Goal: Information Seeking & Learning: Find specific page/section

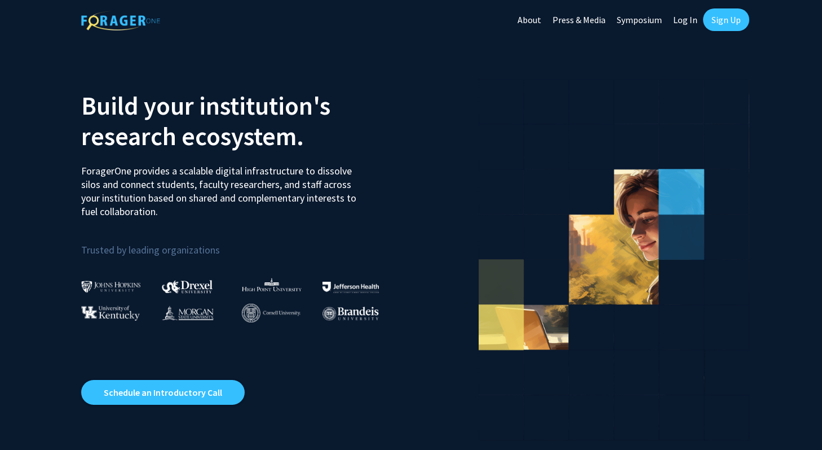
click at [689, 21] on link "Log In" at bounding box center [686, 19] width 36 height 39
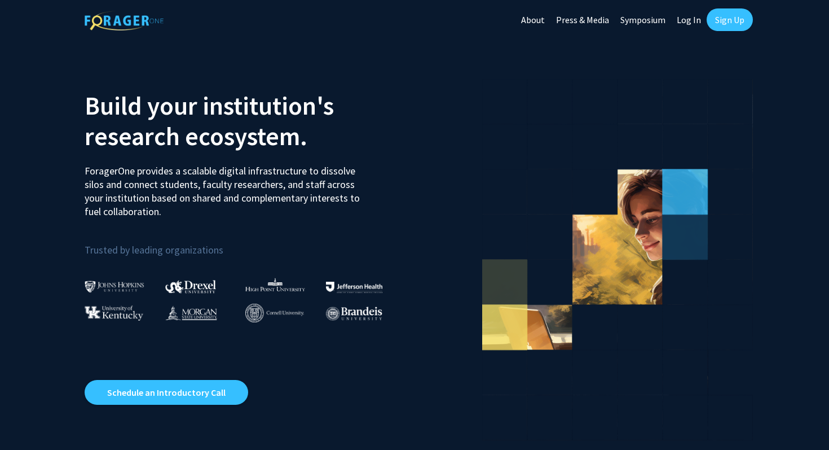
select select
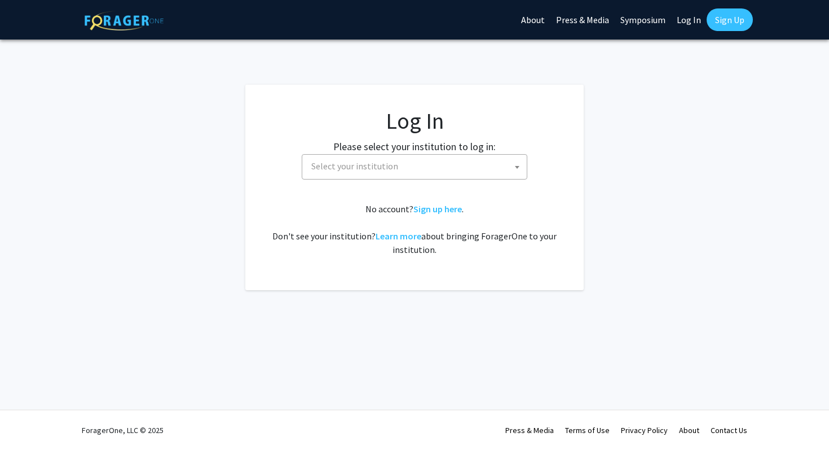
click at [470, 160] on span "Select your institution" at bounding box center [417, 166] width 220 height 23
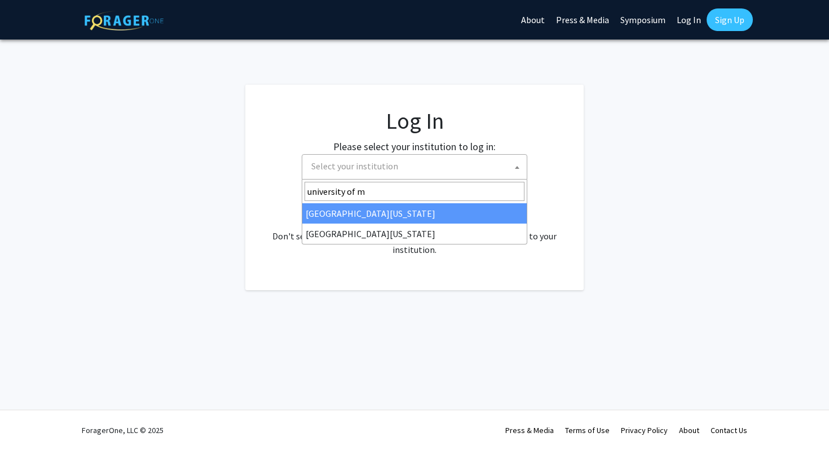
type input "university of m"
select select "31"
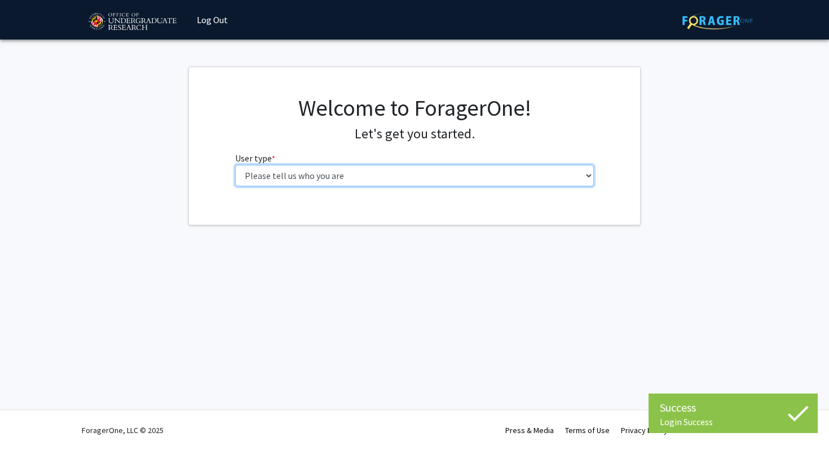
click at [348, 178] on select "Please tell us who you are Undergraduate Student Master's Student Doctoral Cand…" at bounding box center [414, 175] width 359 height 21
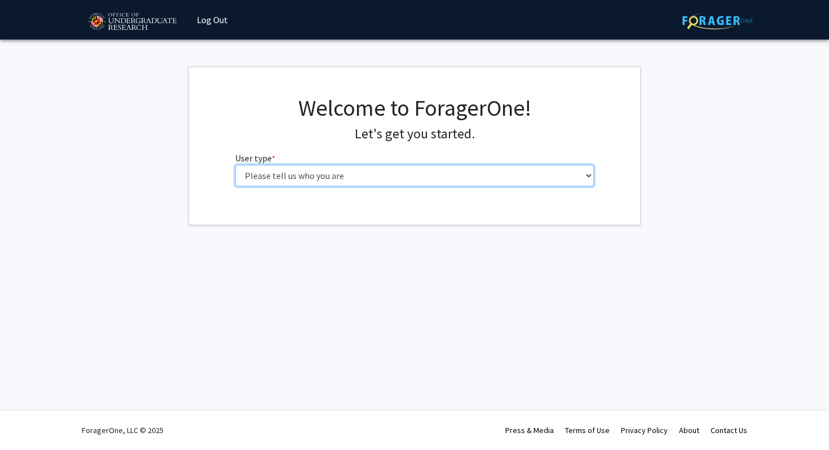
click at [340, 177] on select "Please tell us who you are Undergraduate Student Master's Student Doctoral Cand…" at bounding box center [414, 175] width 359 height 21
select select "1: undergrad"
click at [235, 165] on select "Please tell us who you are Undergraduate Student Master's Student Doctoral Cand…" at bounding box center [414, 175] width 359 height 21
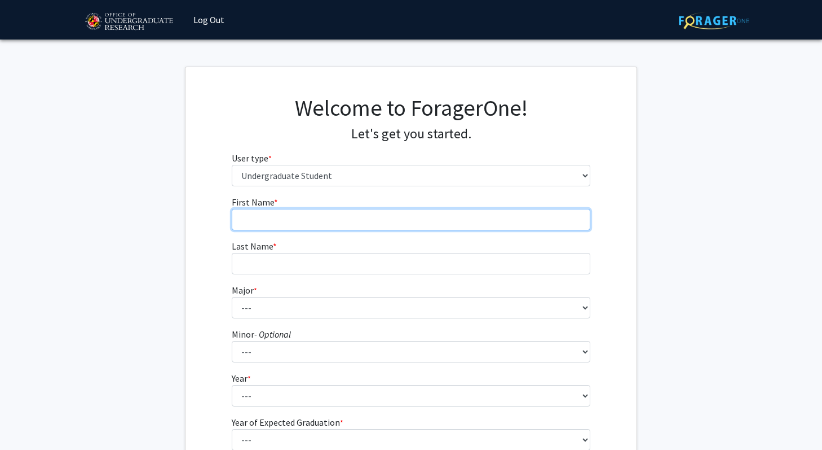
click at [337, 220] on input "First Name * required" at bounding box center [411, 219] width 359 height 21
type input "Melika"
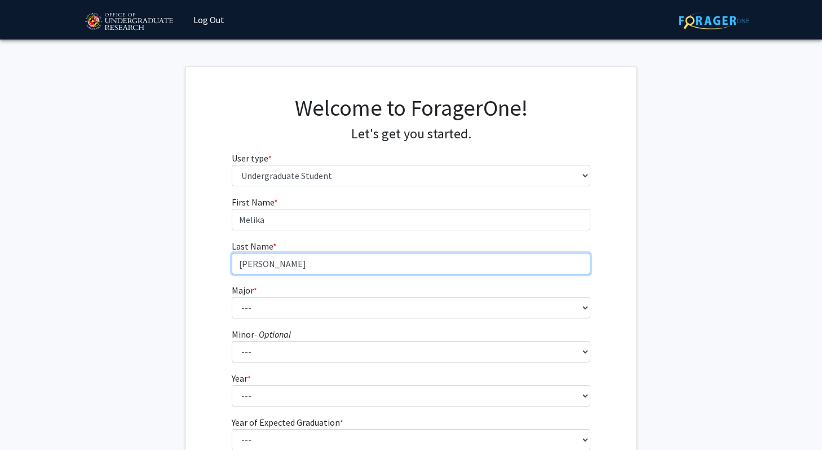
click at [329, 268] on input "[PERSON_NAME]" at bounding box center [411, 263] width 359 height 21
type input "[PERSON_NAME]"
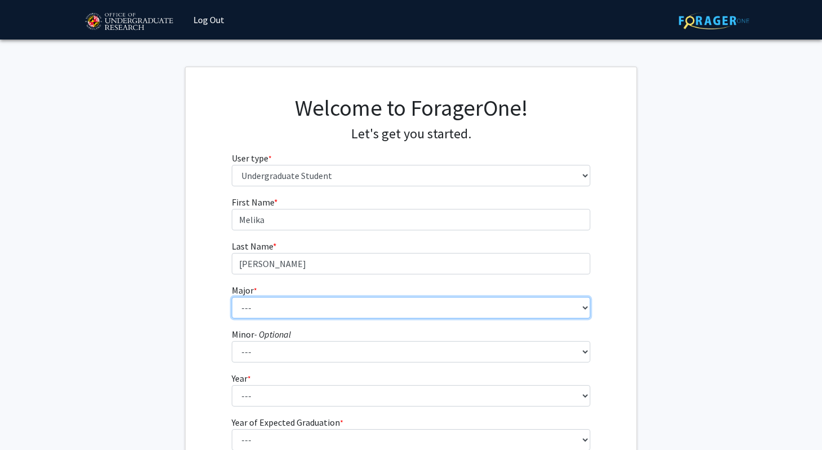
click at [321, 308] on select "--- Accounting Aerospace Engineering African American and Africana Studies Agri…" at bounding box center [411, 307] width 359 height 21
select select "7: 2308"
click at [232, 297] on select "--- Accounting Aerospace Engineering African American and Africana Studies Agri…" at bounding box center [411, 307] width 359 height 21
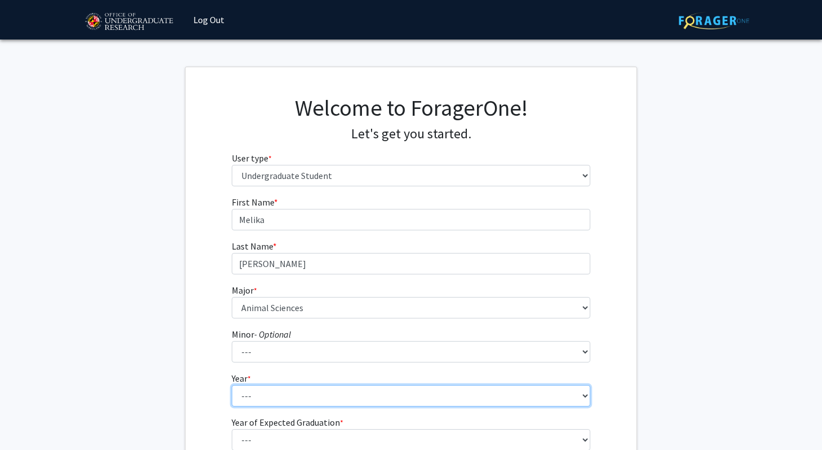
click at [287, 390] on select "--- First-year Sophomore Junior Senior Postbaccalaureate Certificate" at bounding box center [411, 395] width 359 height 21
select select "3: junior"
click at [232, 385] on select "--- First-year Sophomore Junior Senior Postbaccalaureate Certificate" at bounding box center [411, 395] width 359 height 21
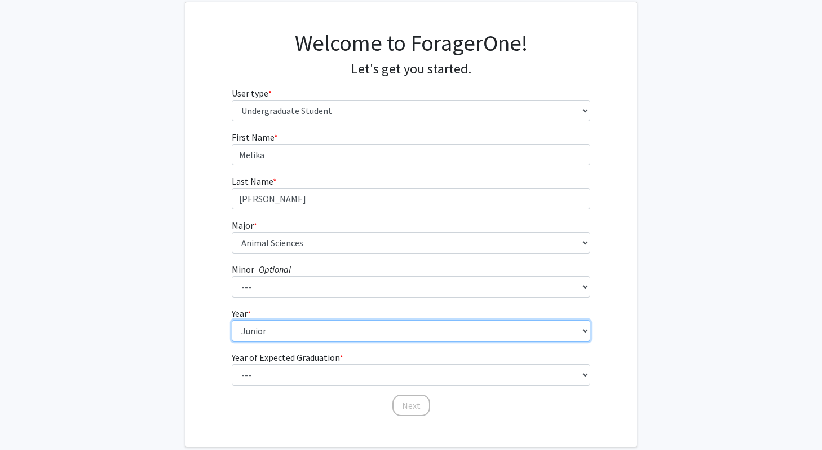
scroll to position [66, 0]
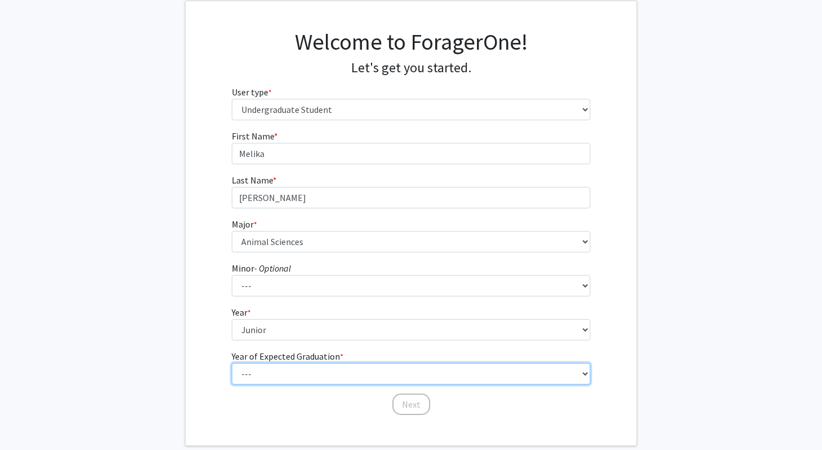
click at [274, 376] on select "--- 2025 2026 2027 2028 2029 2030 2031 2032 2033 2034" at bounding box center [411, 373] width 359 height 21
select select "3: 2027"
click at [232, 363] on select "--- 2025 2026 2027 2028 2029 2030 2031 2032 2033 2034" at bounding box center [411, 373] width 359 height 21
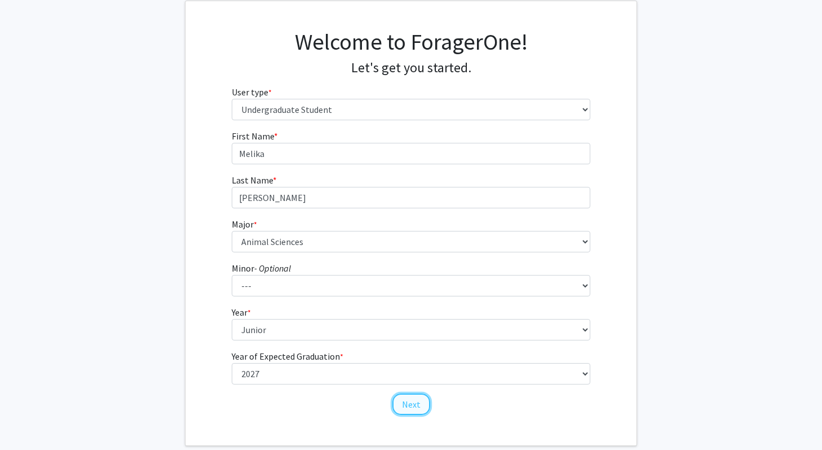
click at [401, 399] on button "Next" at bounding box center [412, 403] width 38 height 21
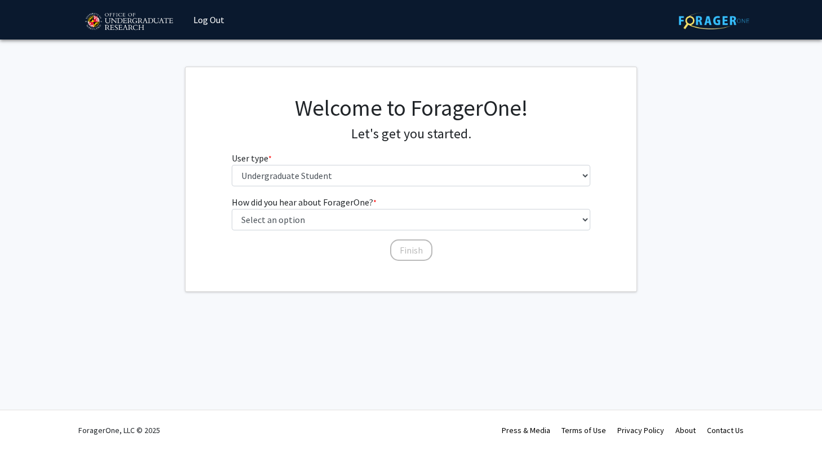
scroll to position [0, 0]
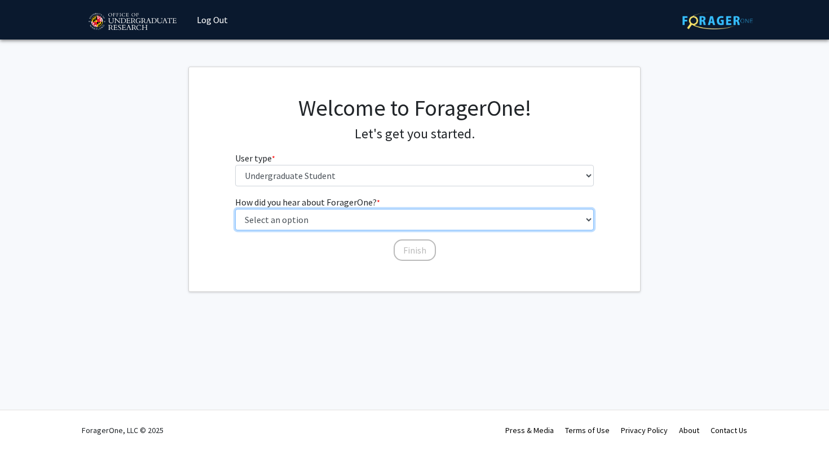
click at [346, 217] on select "Select an option Peer/student recommendation Faculty/staff recommendation Unive…" at bounding box center [414, 219] width 359 height 21
select select "2: faculty_recommendation"
click at [235, 209] on select "Select an option Peer/student recommendation Faculty/staff recommendation Unive…" at bounding box center [414, 219] width 359 height 21
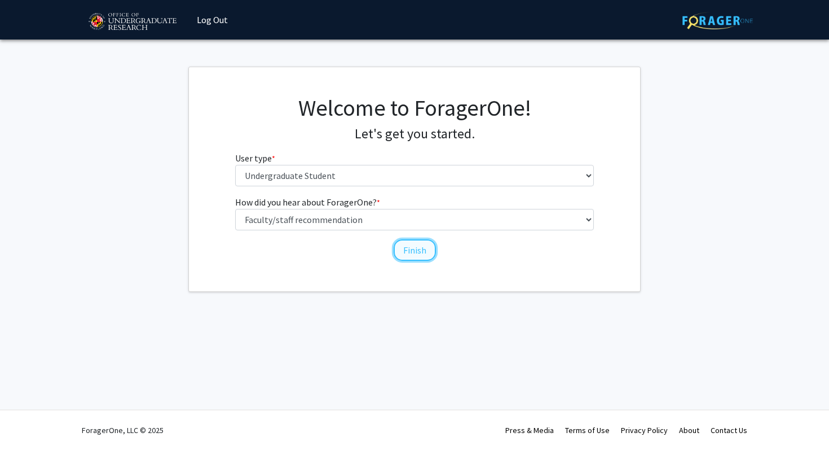
click at [411, 248] on button "Finish" at bounding box center [415, 249] width 42 height 21
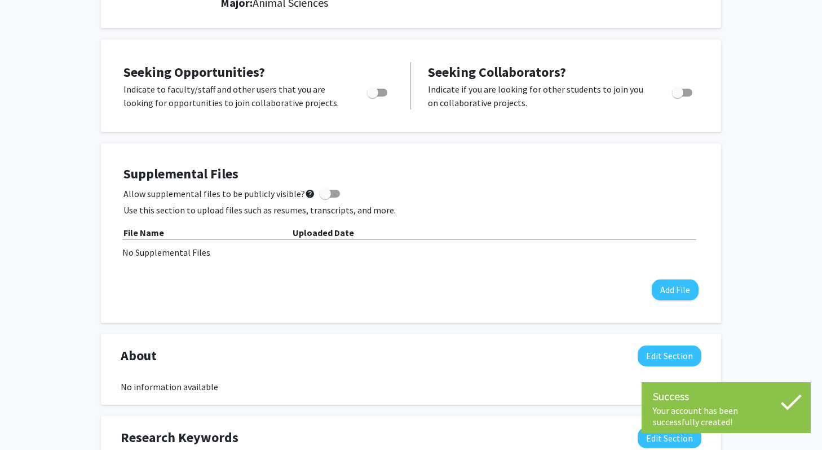
scroll to position [172, 0]
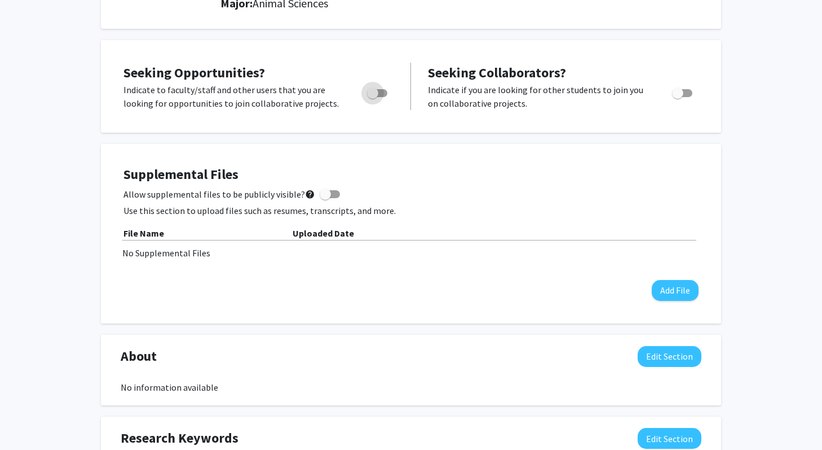
click at [371, 93] on span "Toggle" at bounding box center [372, 92] width 11 height 11
click at [372, 97] on input "Are you actively seeking opportunities?" at bounding box center [372, 97] width 1 height 1
checkbox input "true"
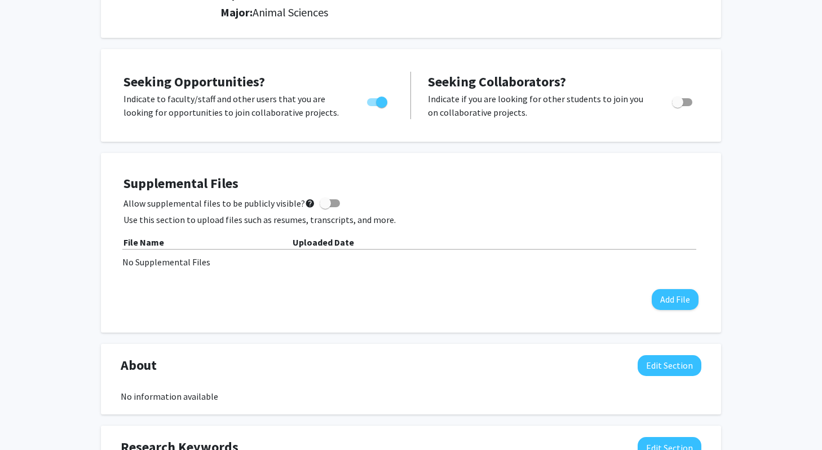
scroll to position [0, 0]
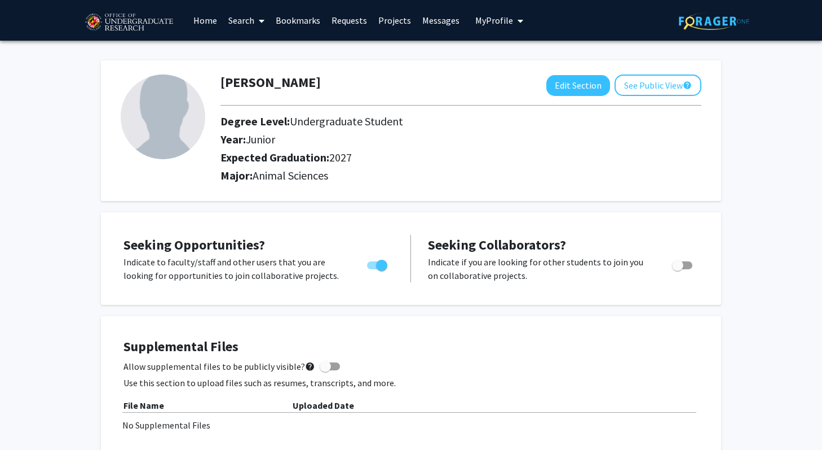
click at [244, 24] on link "Search" at bounding box center [246, 20] width 47 height 39
click at [232, 20] on link "Search" at bounding box center [246, 20] width 47 height 39
click at [208, 21] on link "Home" at bounding box center [205, 20] width 35 height 39
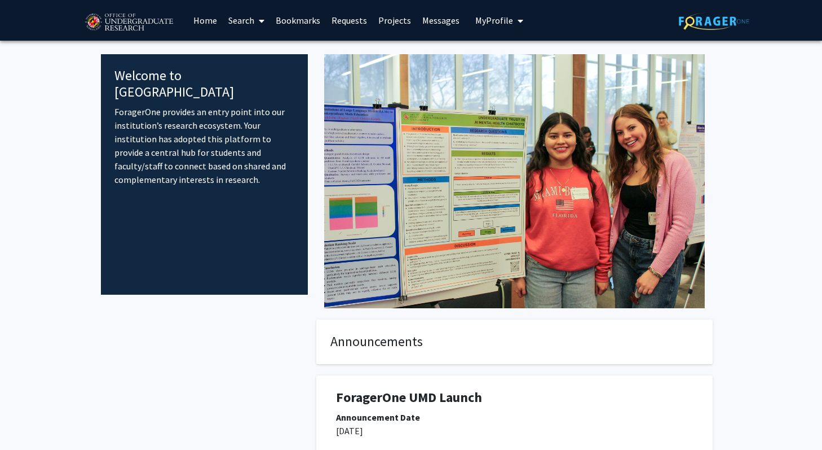
click at [241, 17] on link "Search" at bounding box center [246, 20] width 47 height 39
click at [254, 71] on span "Students" at bounding box center [257, 74] width 69 height 23
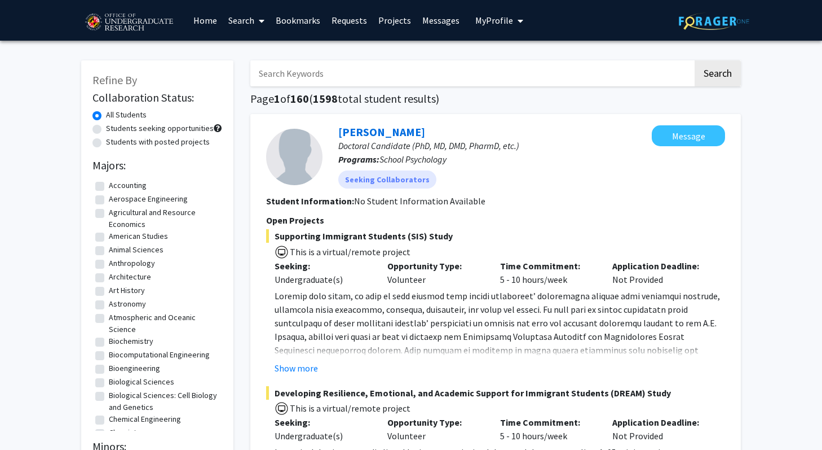
click at [401, 21] on link "Projects" at bounding box center [395, 20] width 44 height 39
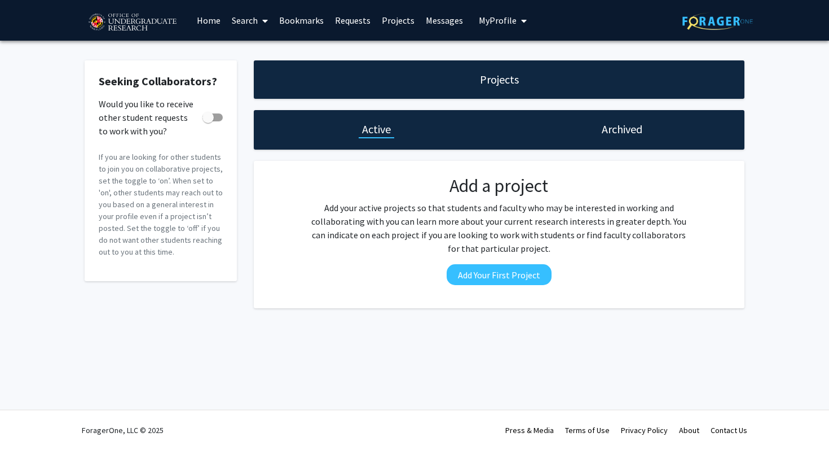
click at [342, 19] on link "Requests" at bounding box center [352, 20] width 47 height 39
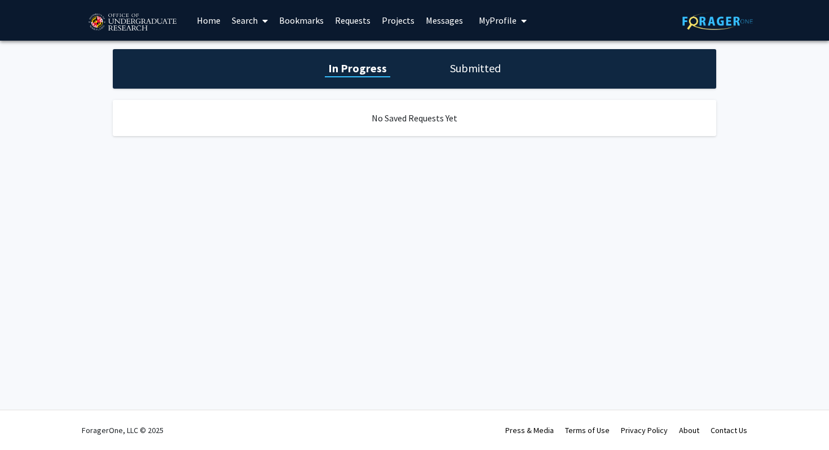
click at [309, 12] on link "Bookmarks" at bounding box center [302, 20] width 56 height 39
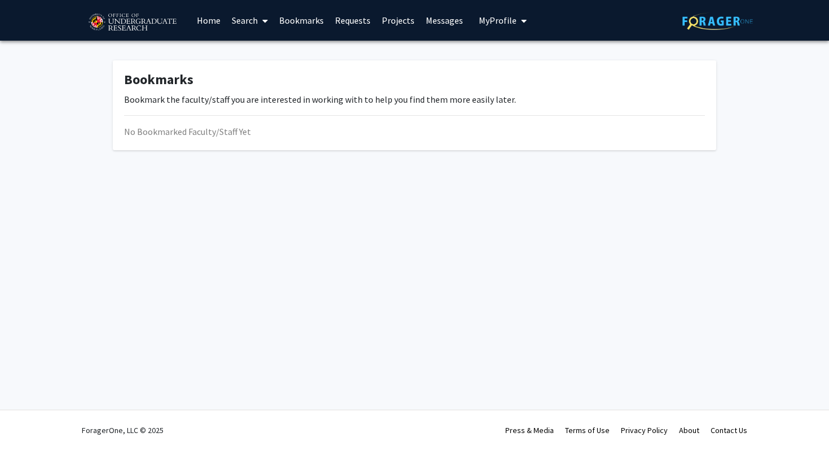
click at [309, 19] on link "Bookmarks" at bounding box center [302, 20] width 56 height 39
click at [254, 17] on link "Search" at bounding box center [249, 20] width 47 height 39
click at [265, 49] on span "Faculty/Staff" at bounding box center [267, 52] width 83 height 23
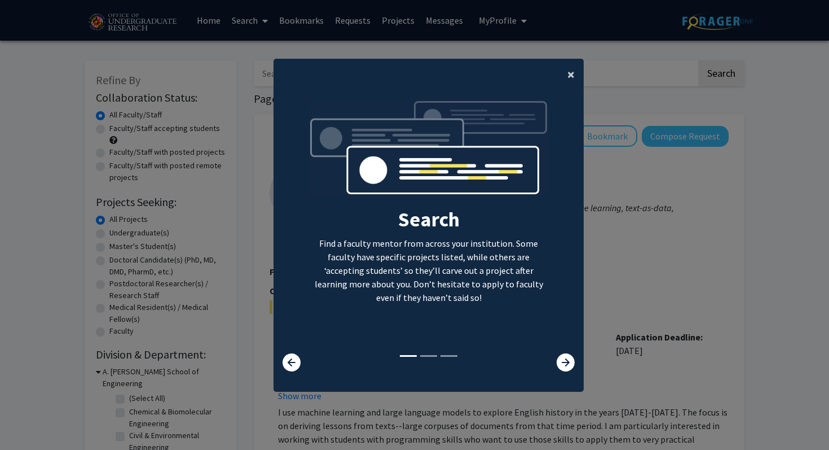
click at [567, 71] on button "×" at bounding box center [570, 75] width 25 height 32
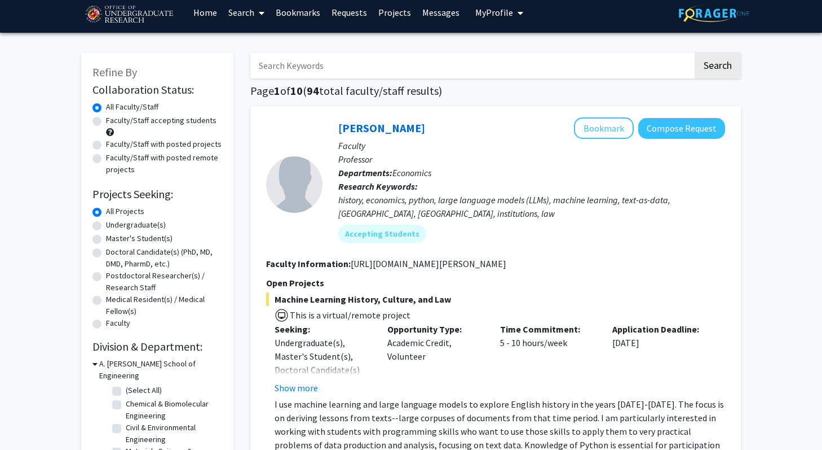
scroll to position [8, 0]
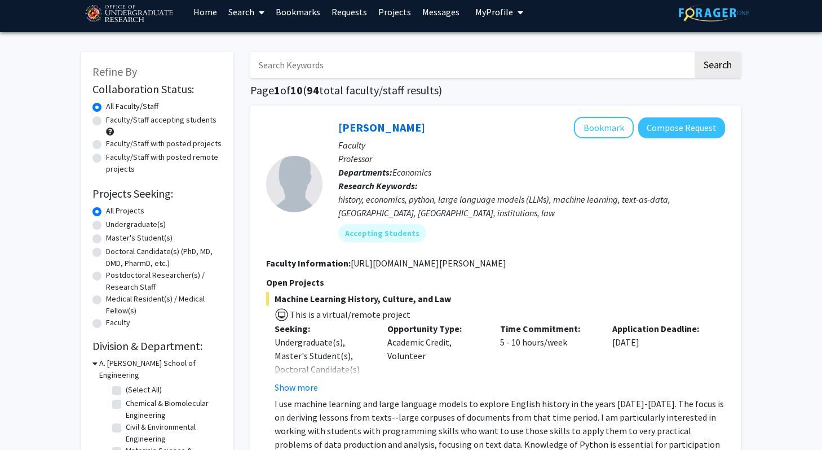
click at [135, 223] on label "Undergraduate(s)" at bounding box center [136, 224] width 60 height 12
click at [113, 223] on input "Undergraduate(s)" at bounding box center [109, 221] width 7 height 7
radio input "true"
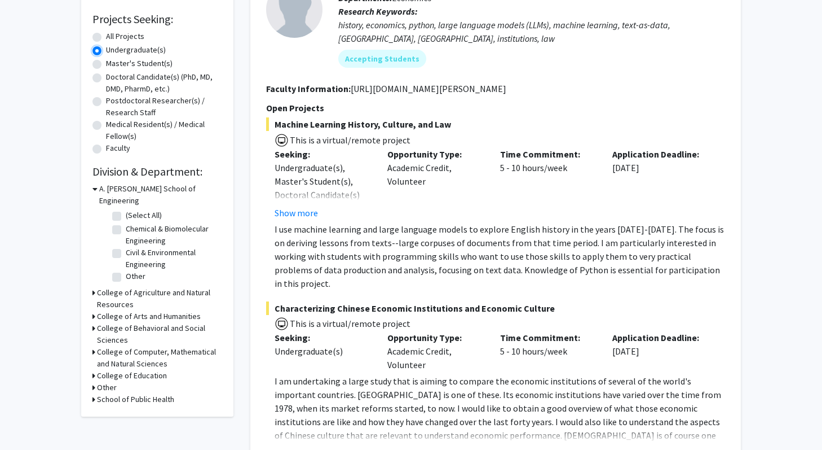
scroll to position [185, 0]
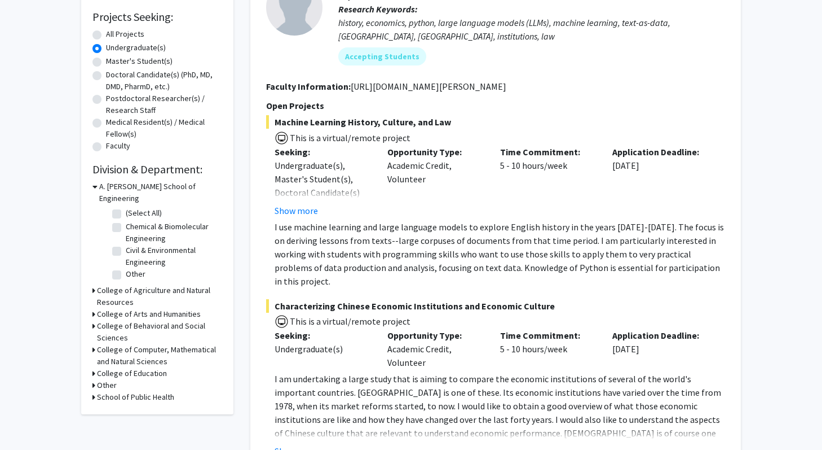
click at [152, 284] on h3 "College of Agriculture and Natural Resources" at bounding box center [159, 296] width 125 height 24
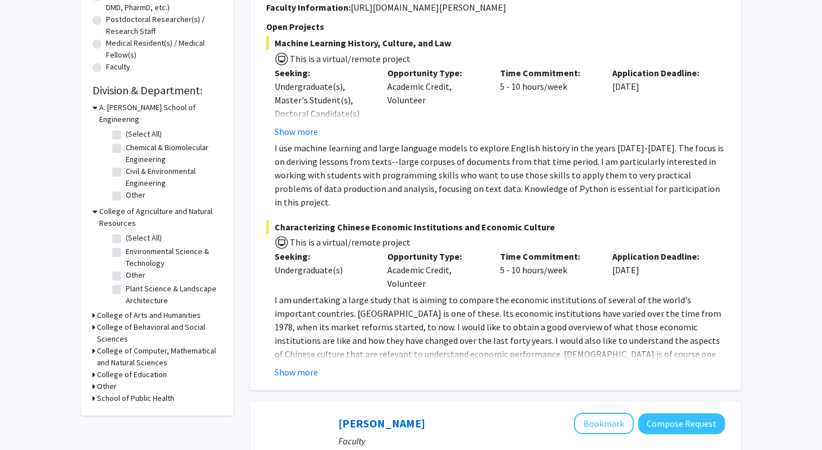
scroll to position [265, 0]
click at [111, 379] on h3 "Other" at bounding box center [107, 385] width 20 height 12
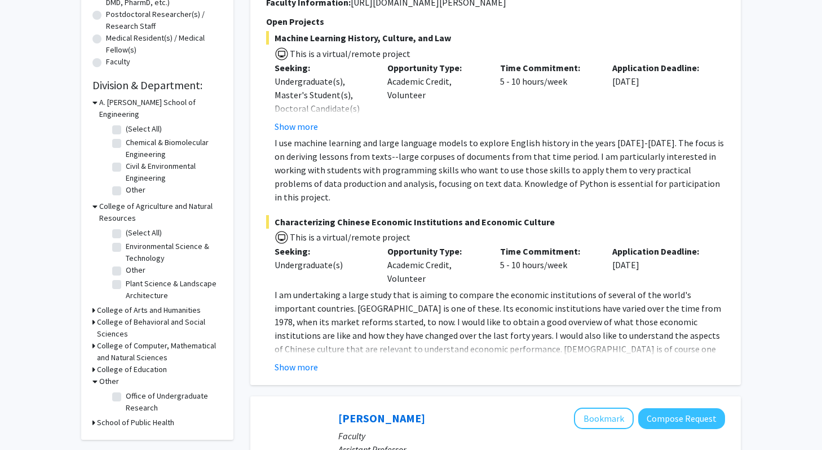
scroll to position [273, 0]
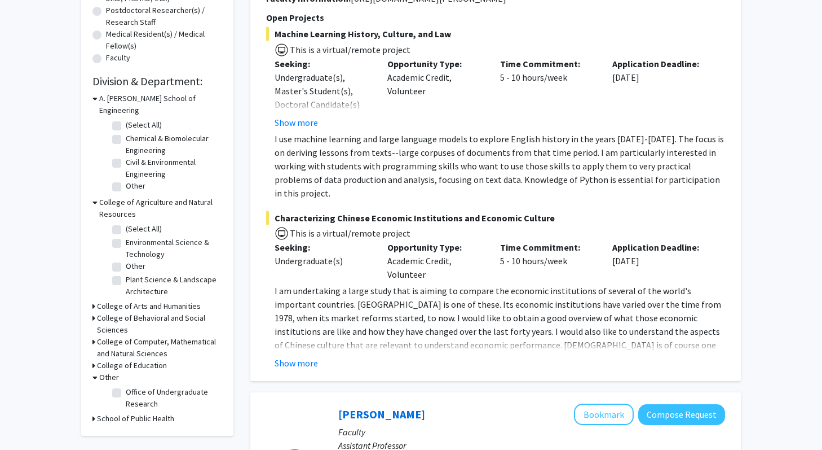
click at [115, 336] on h3 "College of Computer, Mathematical and Natural Sciences" at bounding box center [159, 348] width 125 height 24
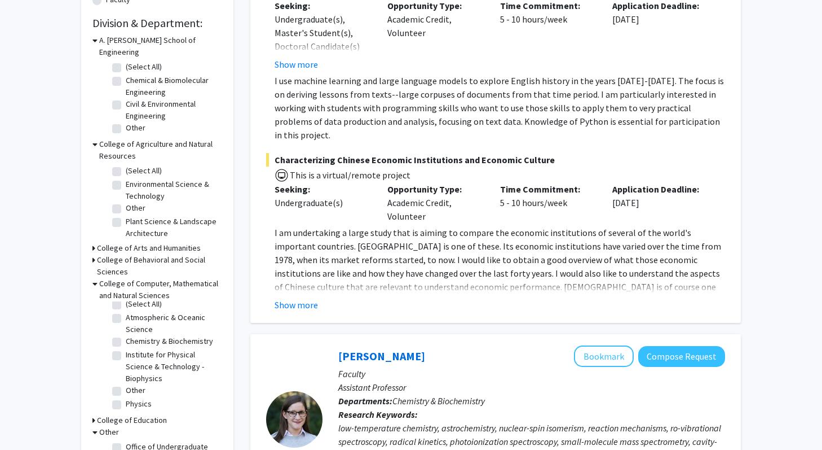
scroll to position [0, 0]
click at [122, 254] on h3 "College of Behavioral and Social Sciences" at bounding box center [159, 266] width 125 height 24
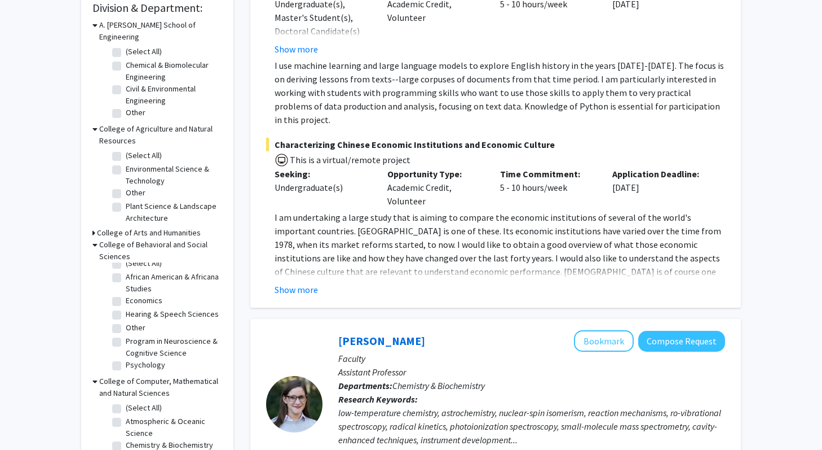
scroll to position [357, 0]
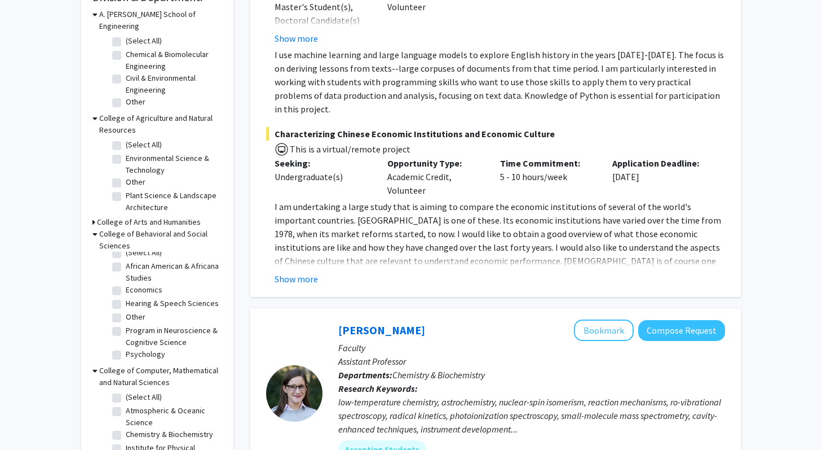
click at [126, 216] on h3 "College of Arts and Humanities" at bounding box center [149, 222] width 104 height 12
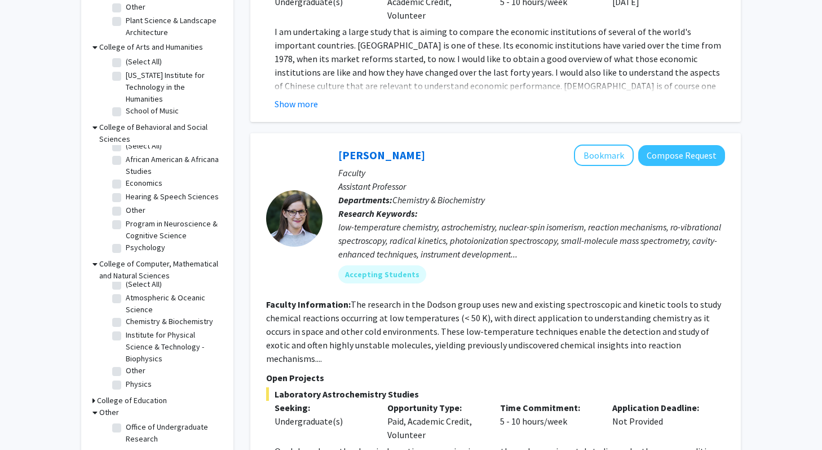
scroll to position [538, 0]
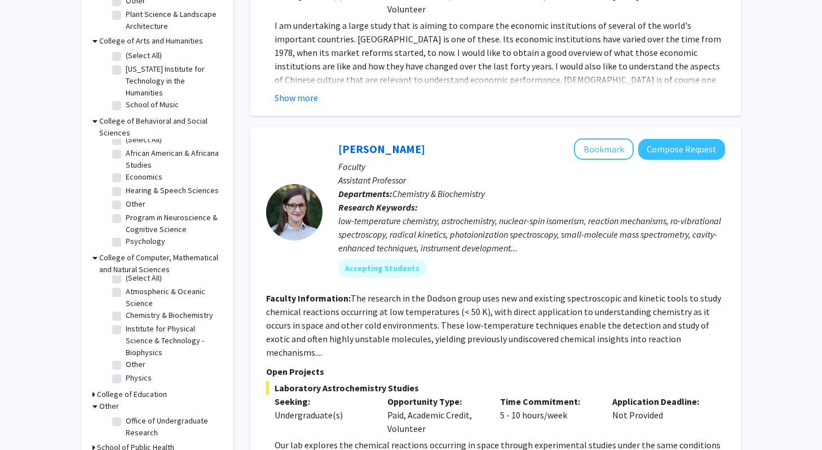
click at [144, 388] on h3 "College of Education" at bounding box center [132, 394] width 70 height 12
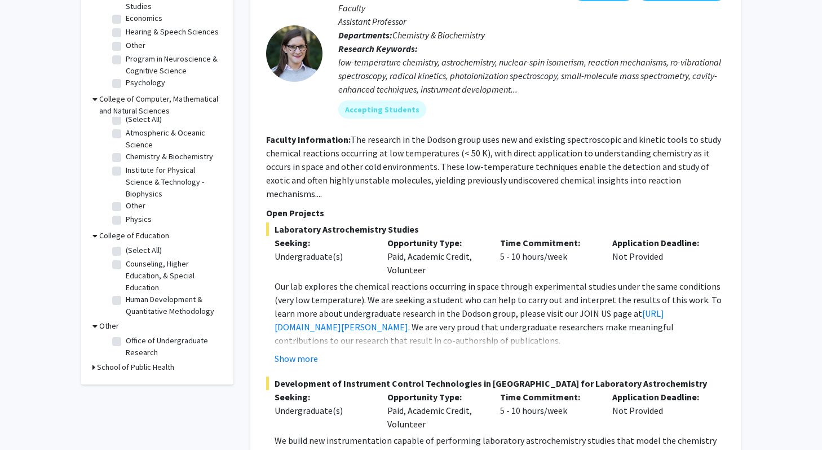
scroll to position [702, 0]
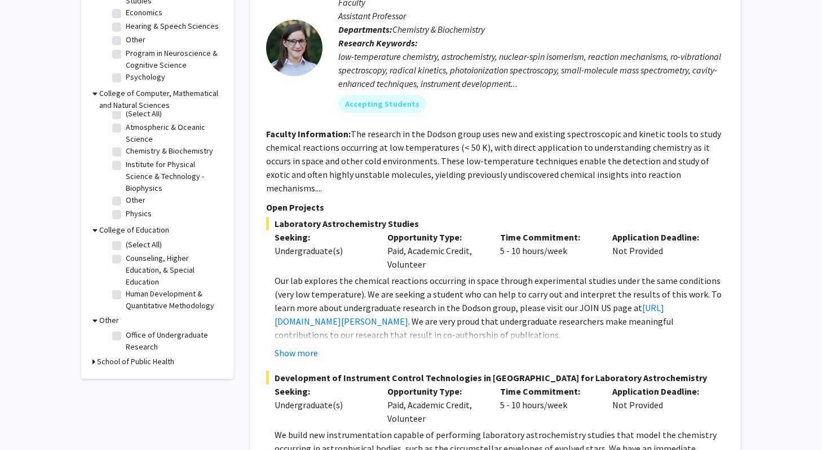
click at [135, 355] on h3 "School of Public Health" at bounding box center [135, 361] width 77 height 12
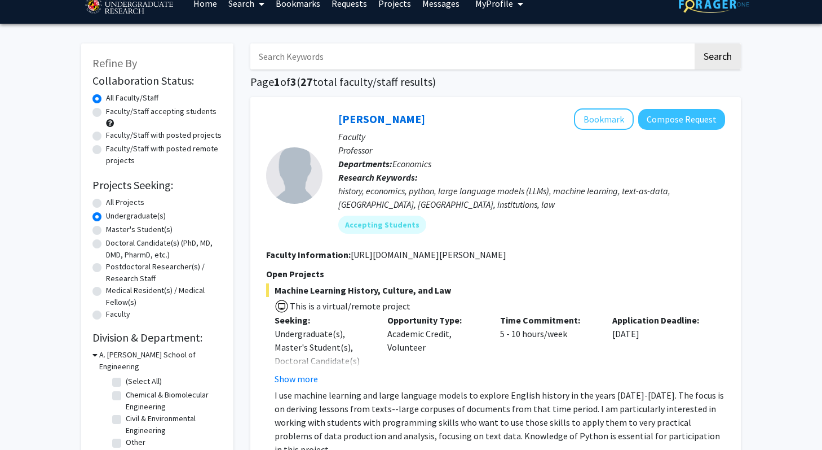
scroll to position [11, 0]
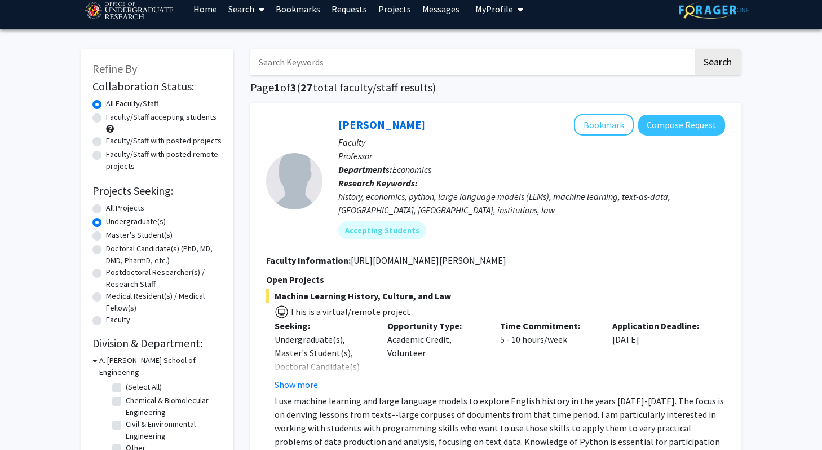
click at [350, 51] on input "Search Keywords" at bounding box center [471, 62] width 443 height 26
type input "animal"
click at [695, 49] on button "Search" at bounding box center [718, 62] width 46 height 26
radio input "true"
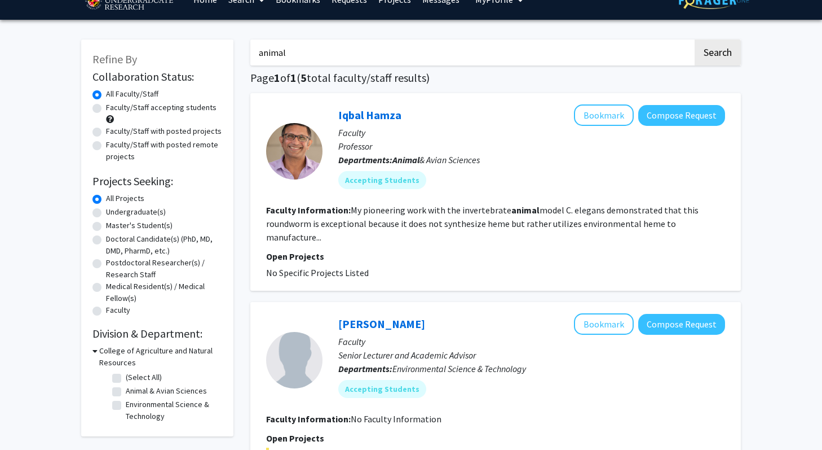
scroll to position [22, 0]
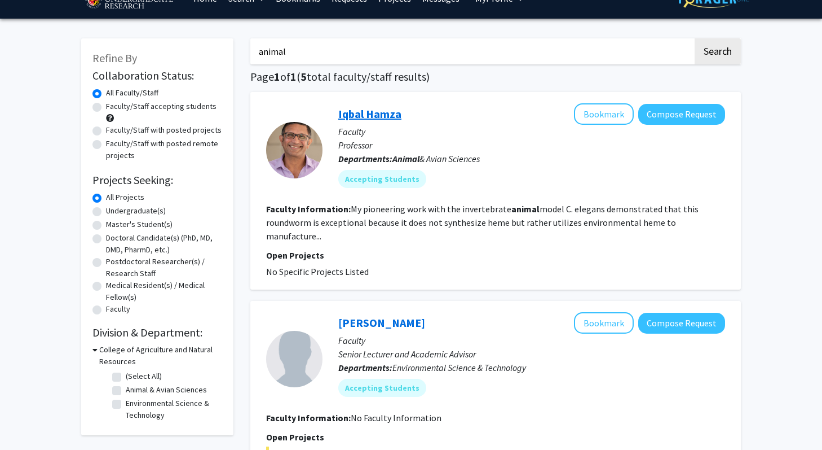
click at [348, 113] on link "Iqbal Hamza" at bounding box center [369, 114] width 63 height 14
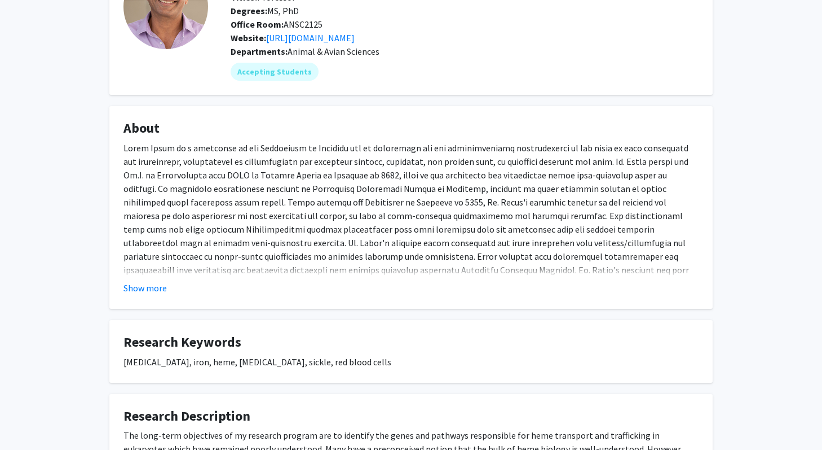
scroll to position [102, 0]
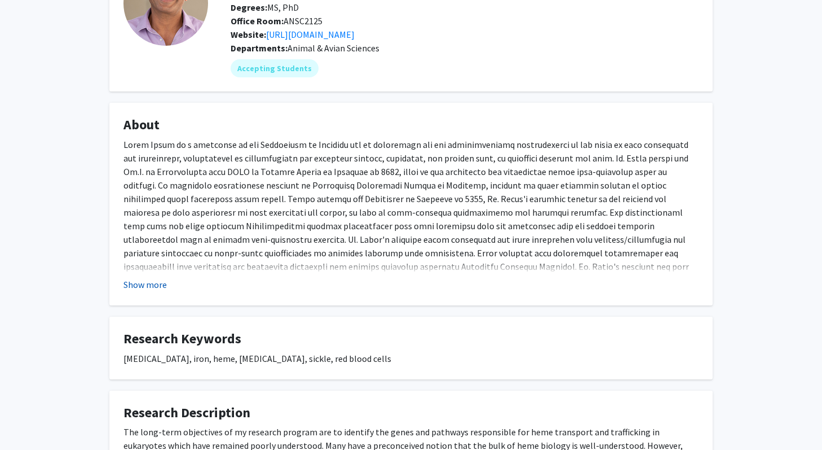
click at [154, 284] on button "Show more" at bounding box center [145, 285] width 43 height 14
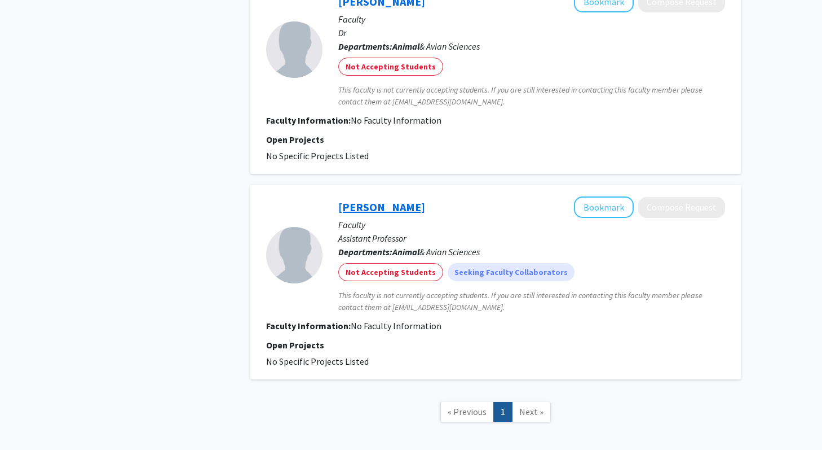
scroll to position [1057, 0]
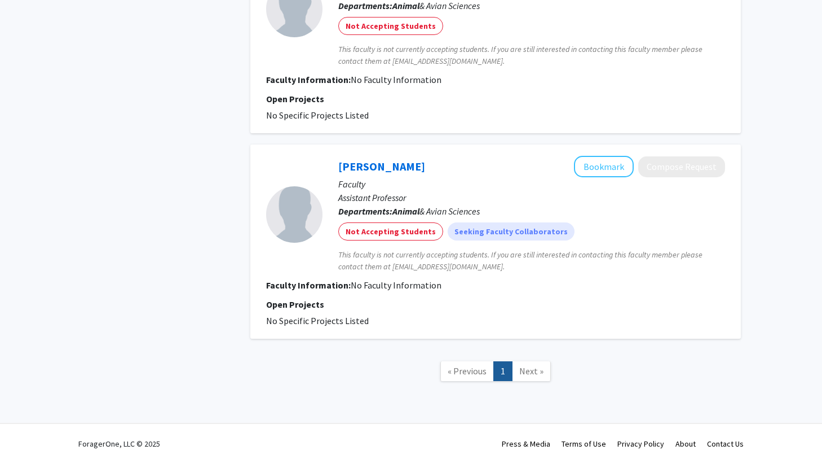
click at [534, 365] on span "Next »" at bounding box center [532, 370] width 24 height 11
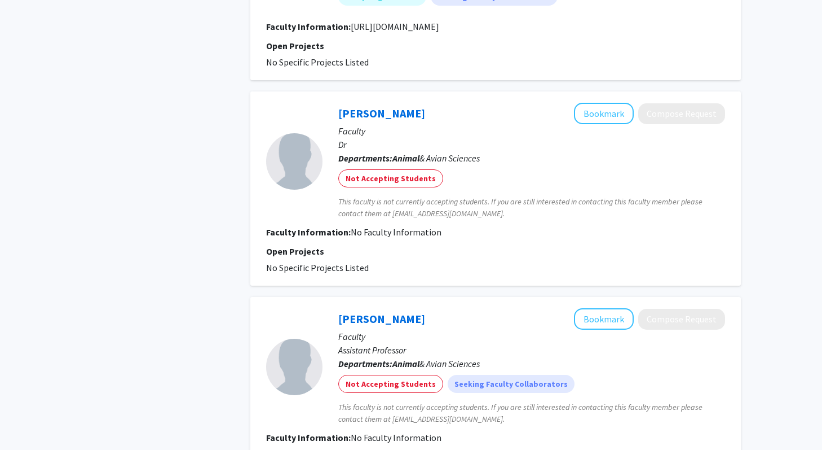
scroll to position [907, 0]
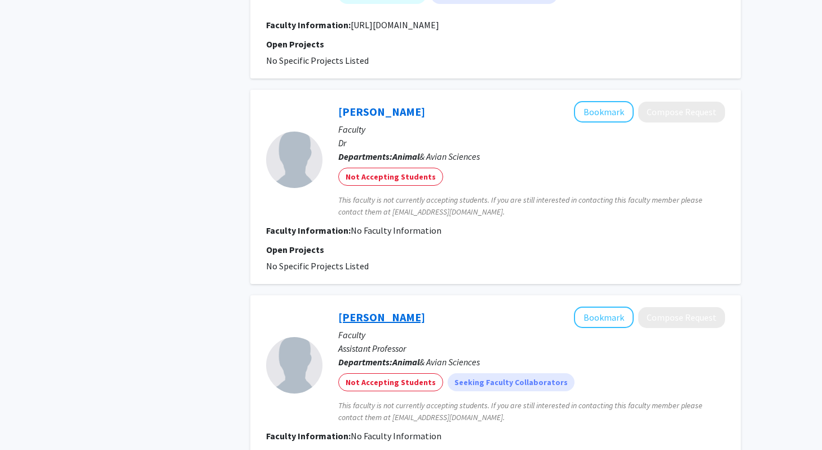
click at [425, 310] on link "[PERSON_NAME]" at bounding box center [381, 317] width 87 height 14
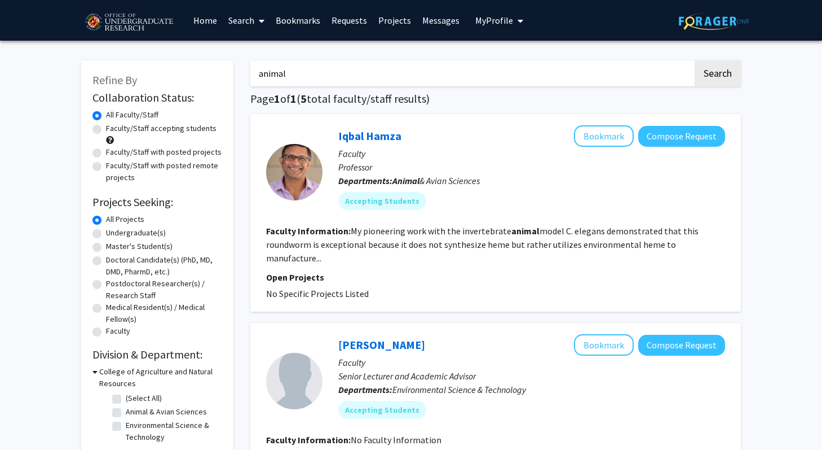
click at [307, 71] on input "animal" at bounding box center [471, 73] width 443 height 26
type input "a"
type input "s"
click at [146, 236] on label "Undergraduate(s)" at bounding box center [136, 233] width 60 height 12
click at [113, 234] on input "Undergraduate(s)" at bounding box center [109, 230] width 7 height 7
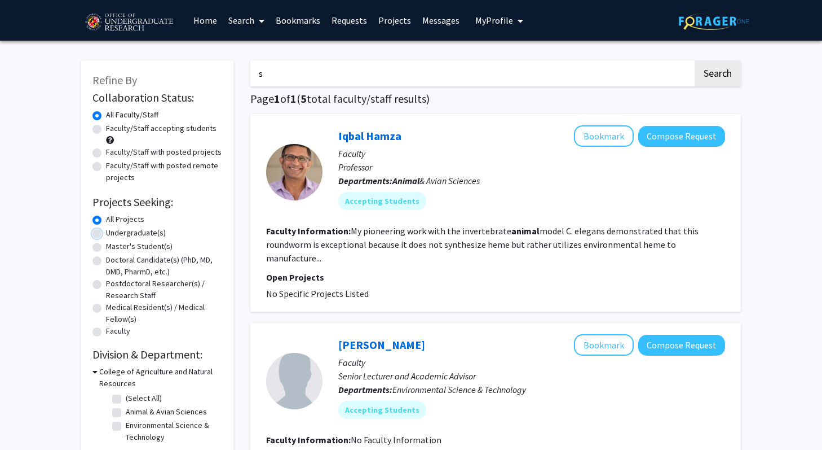
radio input "true"
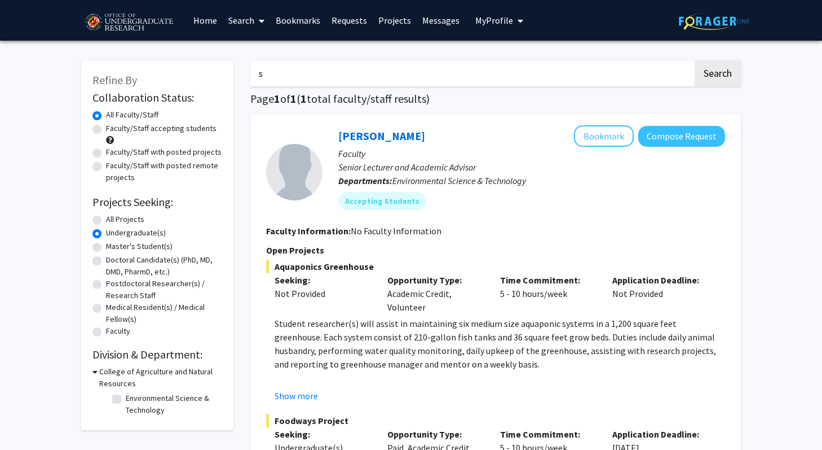
click at [278, 74] on input "s" at bounding box center [471, 73] width 443 height 26
click at [695, 60] on button "Search" at bounding box center [718, 73] width 46 height 26
radio input "true"
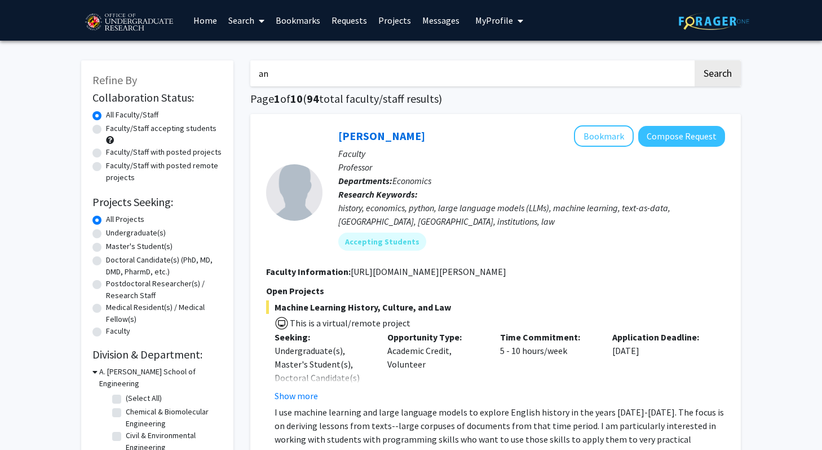
type input "animal"
click at [736, 70] on button "Search" at bounding box center [718, 73] width 46 height 26
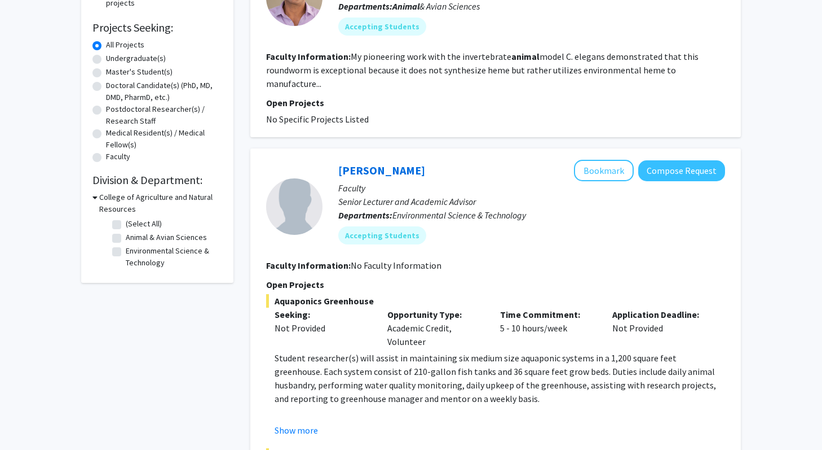
scroll to position [176, 0]
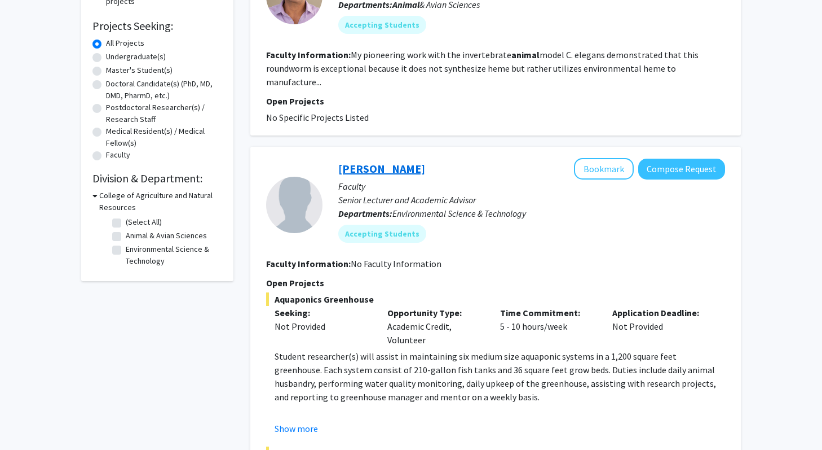
click at [395, 161] on link "[PERSON_NAME]" at bounding box center [381, 168] width 87 height 14
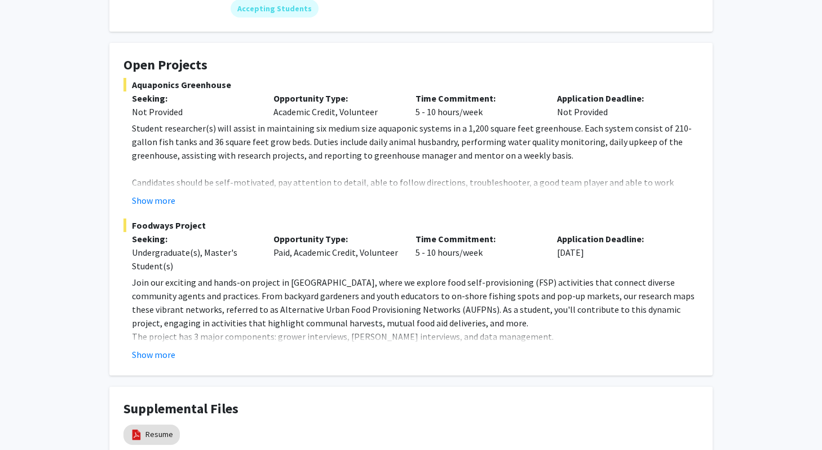
scroll to position [166, 0]
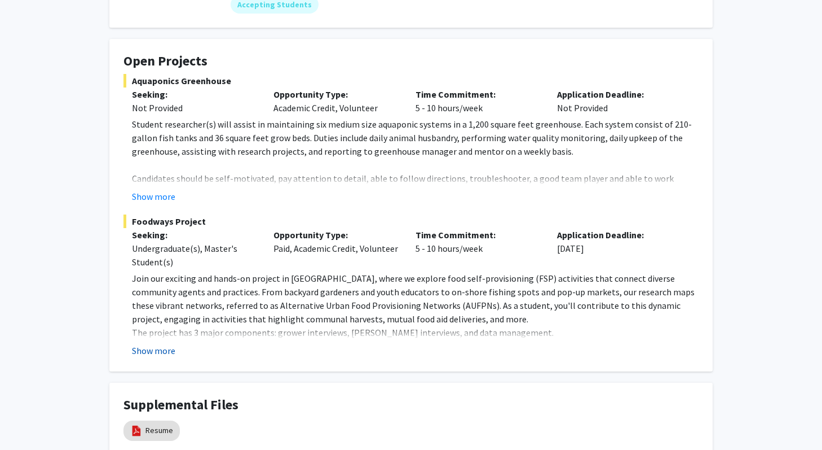
click at [161, 348] on button "Show more" at bounding box center [153, 351] width 43 height 14
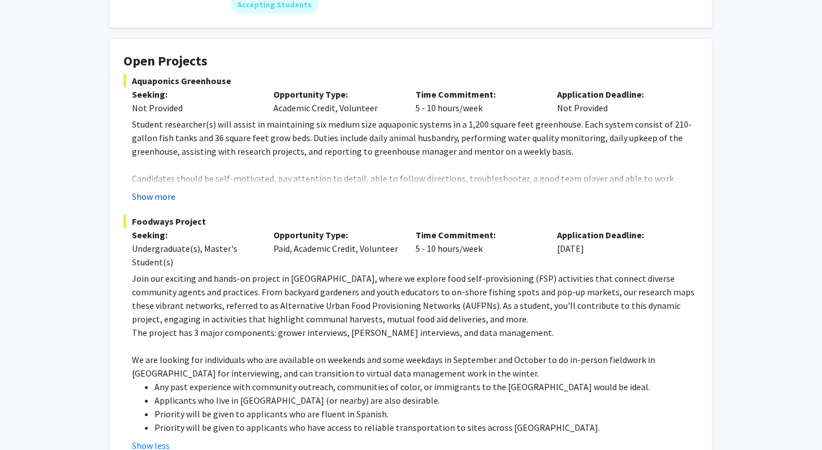
click at [163, 194] on button "Show more" at bounding box center [153, 197] width 43 height 14
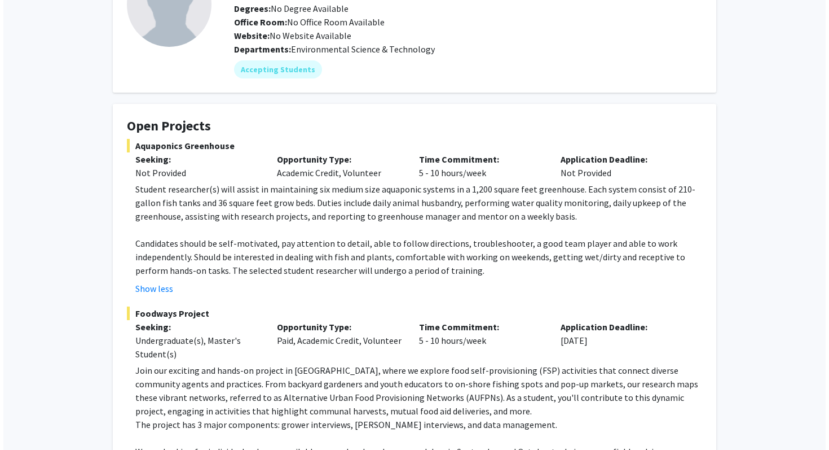
scroll to position [375, 0]
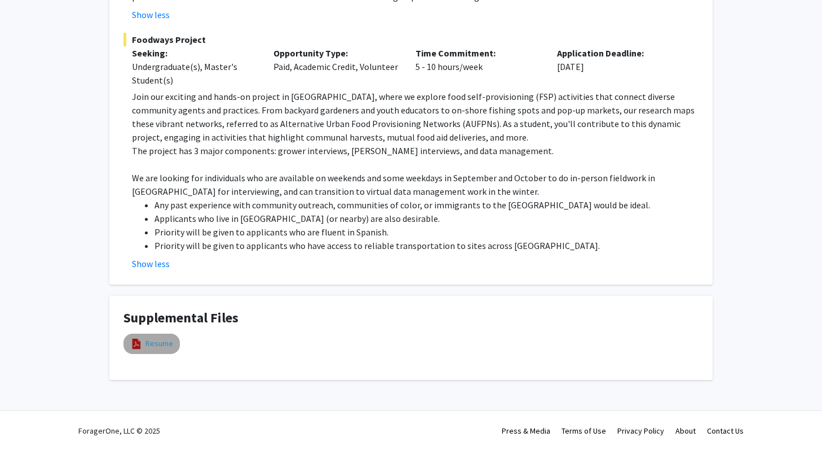
click at [165, 347] on link "Resume" at bounding box center [160, 343] width 28 height 12
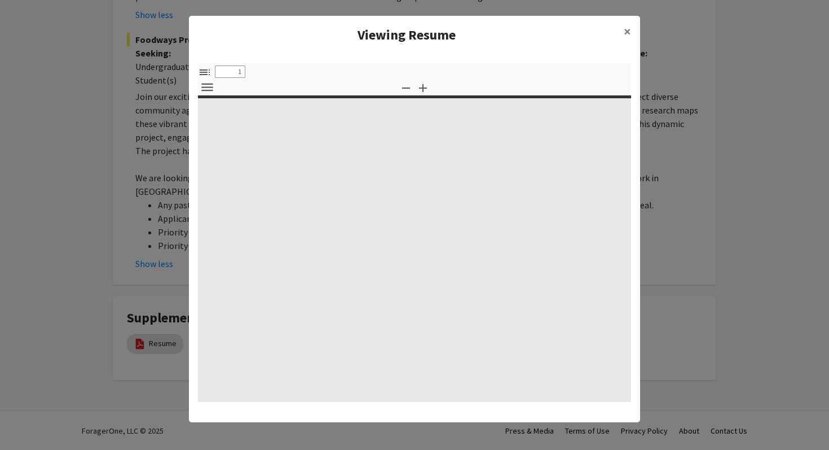
select select "custom"
type input "0"
select select "custom"
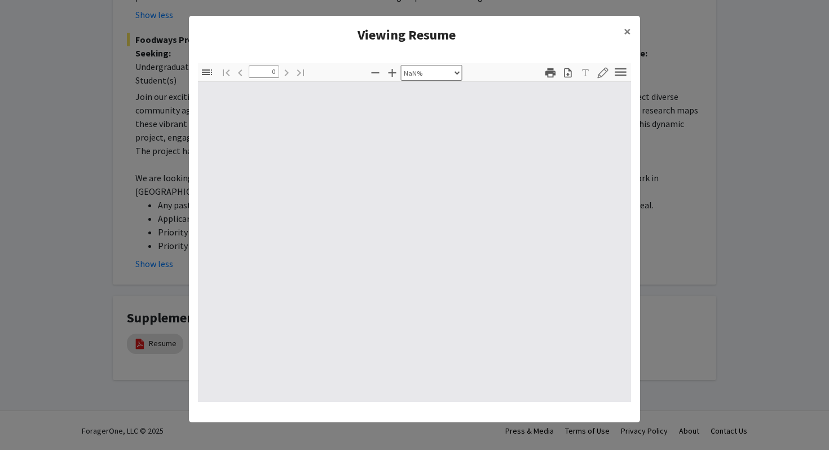
type input "1"
select select "auto"
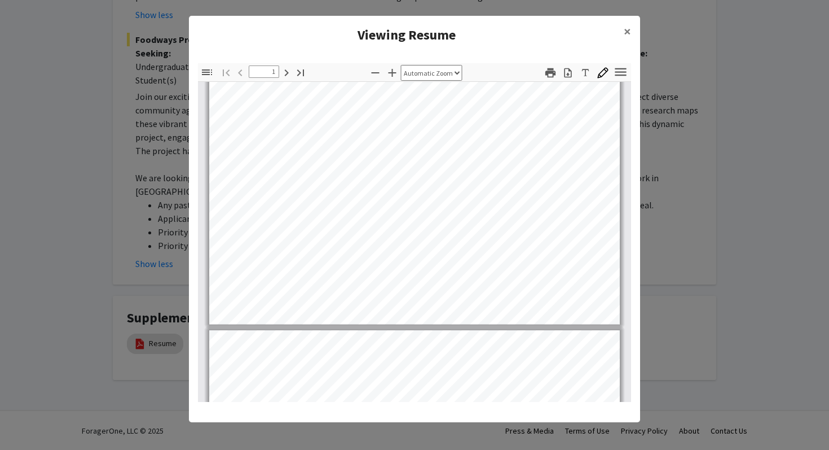
scroll to position [300, 0]
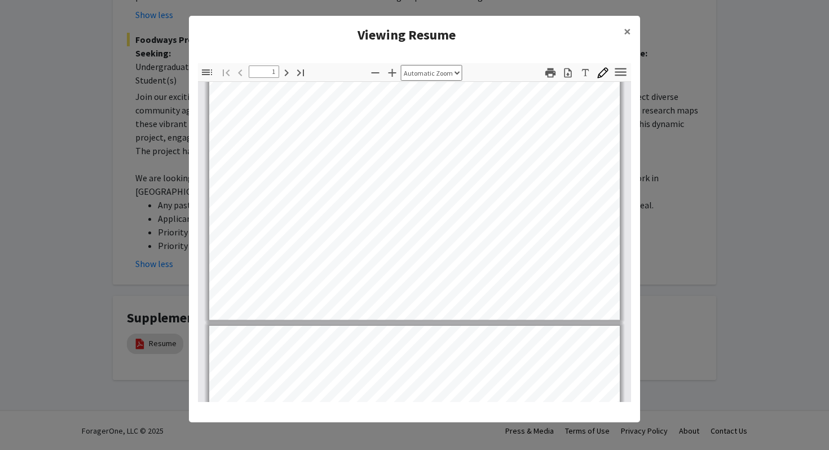
click at [101, 287] on modal-container "Viewing Resume × Thumbnails Document Outline Attachments Layers Current Outline…" at bounding box center [414, 225] width 829 height 450
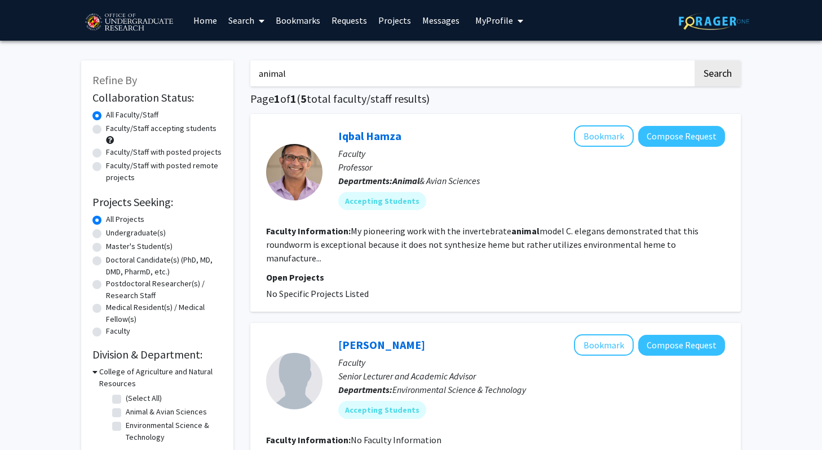
click at [112, 235] on label "Undergraduate(s)" at bounding box center [136, 233] width 60 height 12
click at [112, 234] on input "Undergraduate(s)" at bounding box center [109, 230] width 7 height 7
radio input "true"
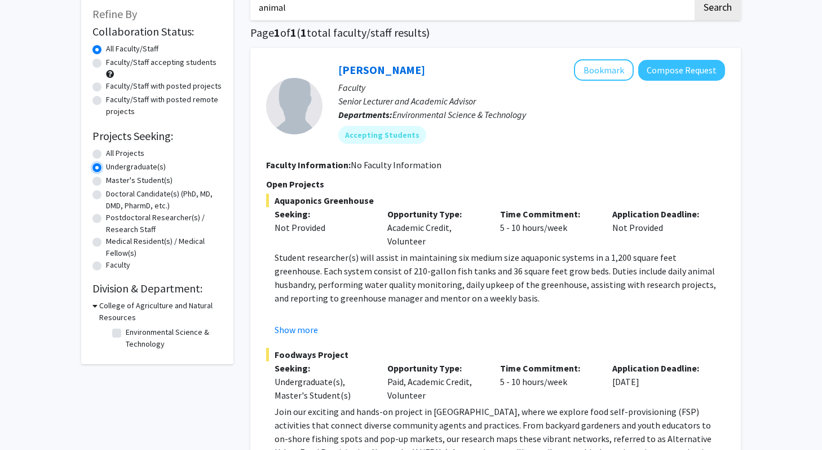
scroll to position [46, 0]
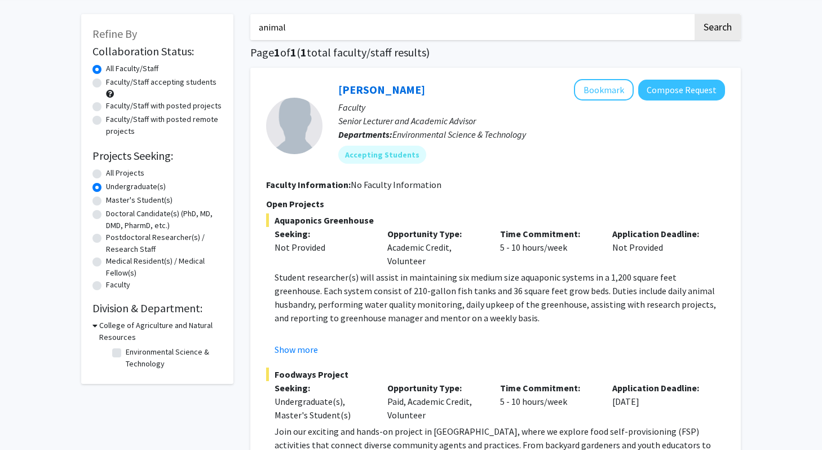
click at [120, 171] on label "All Projects" at bounding box center [125, 173] width 38 height 12
click at [113, 171] on input "All Projects" at bounding box center [109, 170] width 7 height 7
radio input "true"
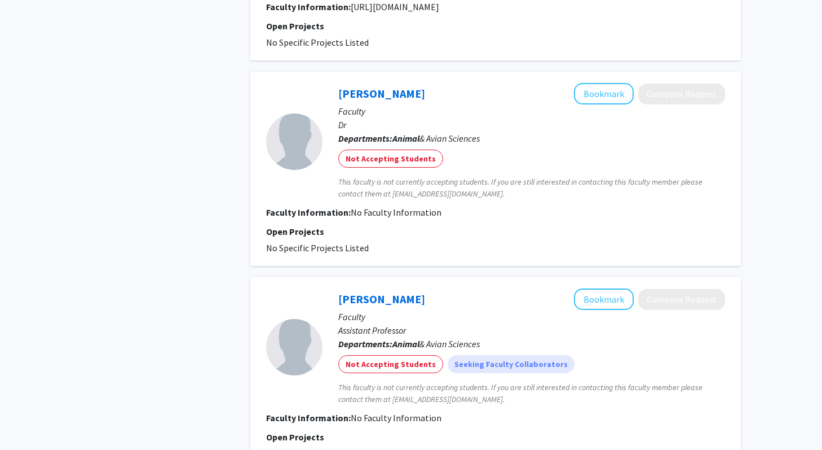
scroll to position [924, 0]
